Goal: Task Accomplishment & Management: Manage account settings

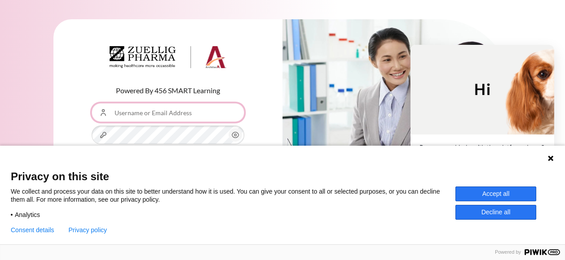
click at [168, 118] on input "Username or Email Address" at bounding box center [168, 112] width 153 height 19
type input "[EMAIL_ADDRESS][DOMAIN_NAME]"
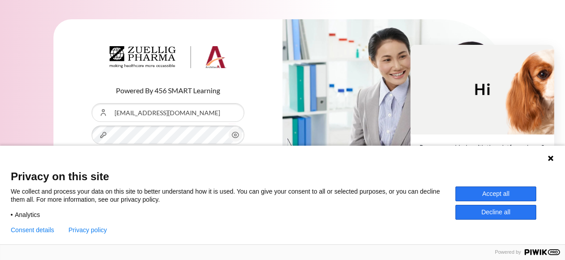
click at [506, 190] on button "Accept all" at bounding box center [495, 194] width 81 height 15
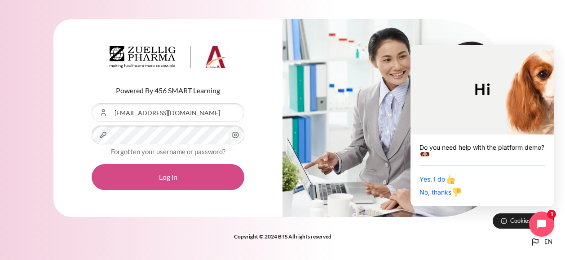
click at [193, 172] on button "Log in" at bounding box center [168, 177] width 153 height 26
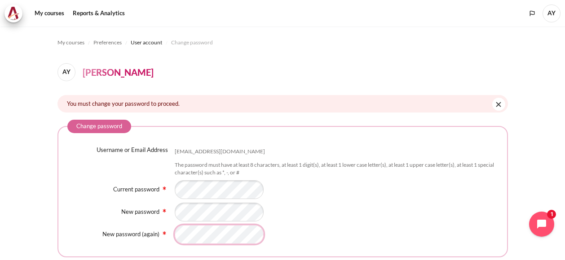
scroll to position [81, 0]
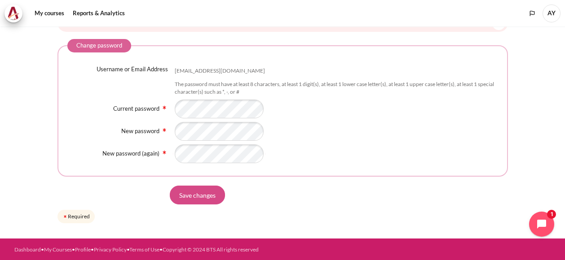
click at [197, 194] on input "Save changes" at bounding box center [197, 195] width 55 height 19
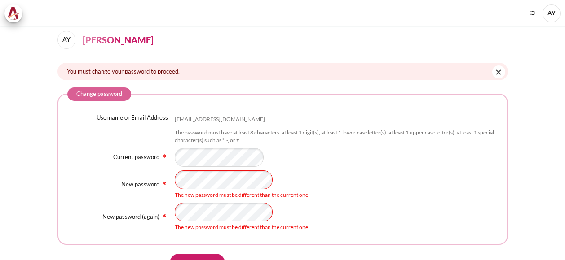
scroll to position [45, 0]
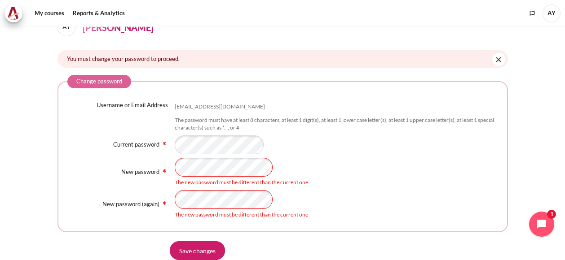
click at [34, 156] on section "My courses Preferences User account Change password AY April Yu You must change…" at bounding box center [282, 138] width 565 height 313
click at [214, 239] on form "Change password Username or Email Address [EMAIL_ADDRESS][DOMAIN_NAME] The pass…" at bounding box center [282, 178] width 450 height 206
click at [212, 246] on input "Save changes" at bounding box center [197, 250] width 55 height 19
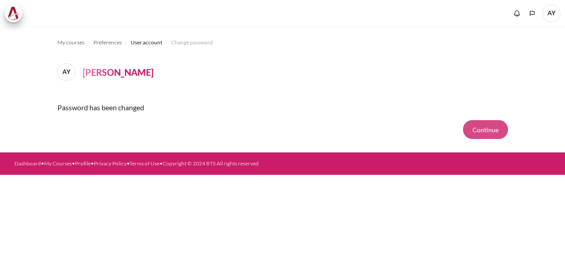
click at [498, 123] on button "Continue" at bounding box center [485, 129] width 45 height 19
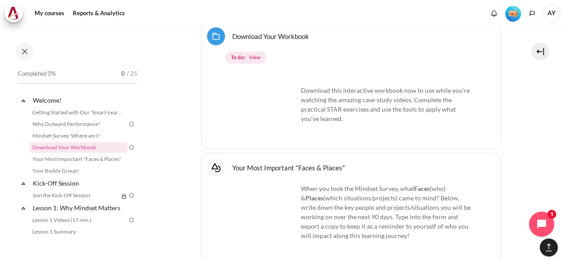
scroll to position [564, 0]
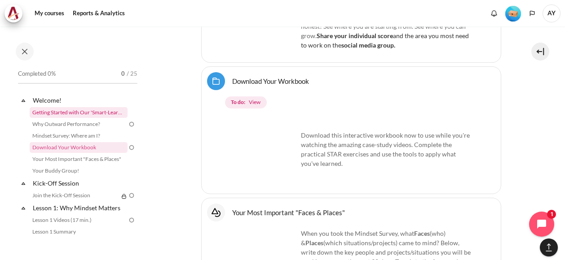
click at [97, 108] on link "Getting Started with Our 'Smart-Learning' Platform" at bounding box center [79, 112] width 98 height 11
